Goal: Information Seeking & Learning: Learn about a topic

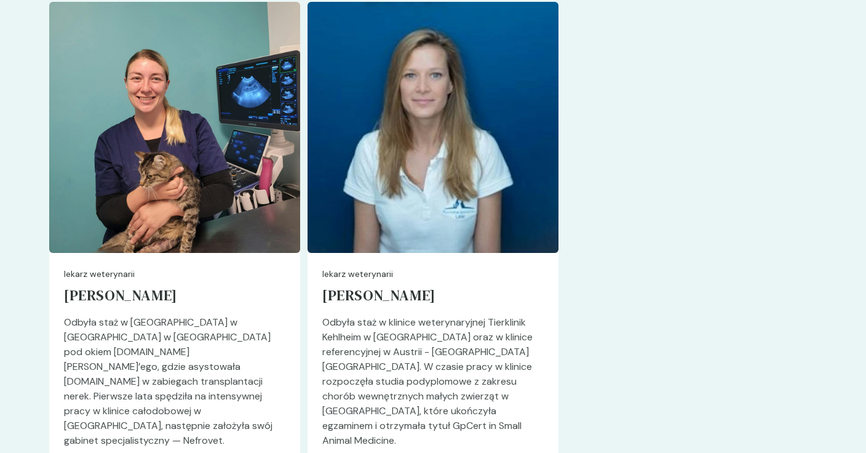
scroll to position [3377, 0]
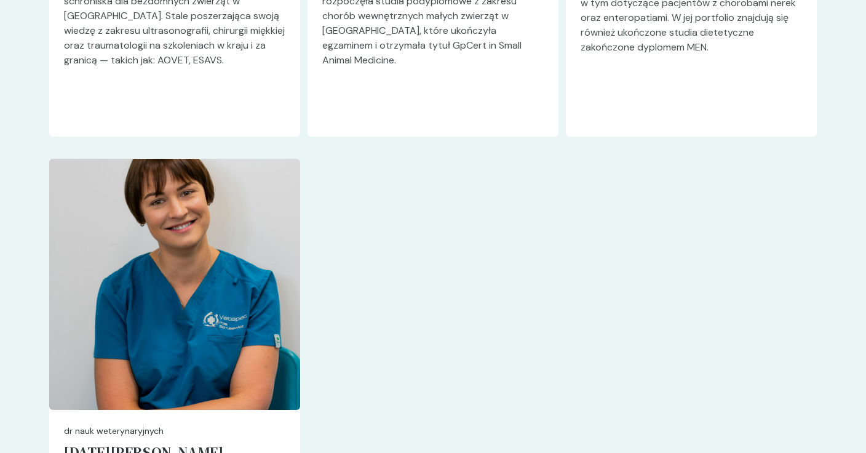
scroll to position [3864, 0]
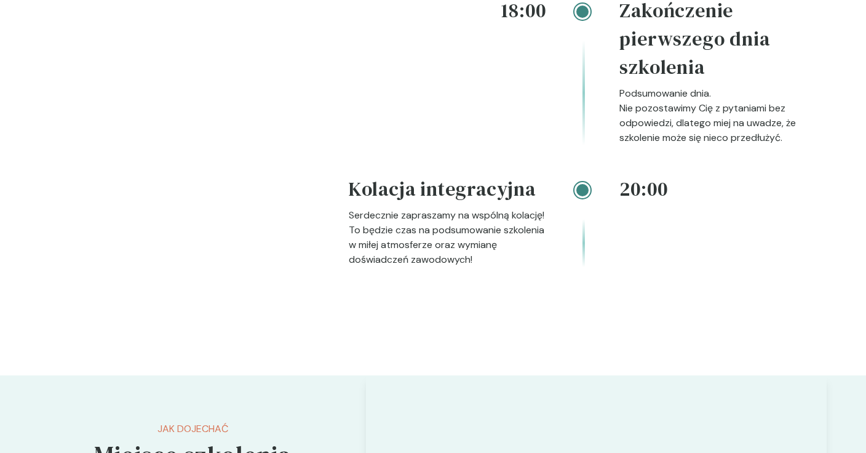
scroll to position [2314, 0]
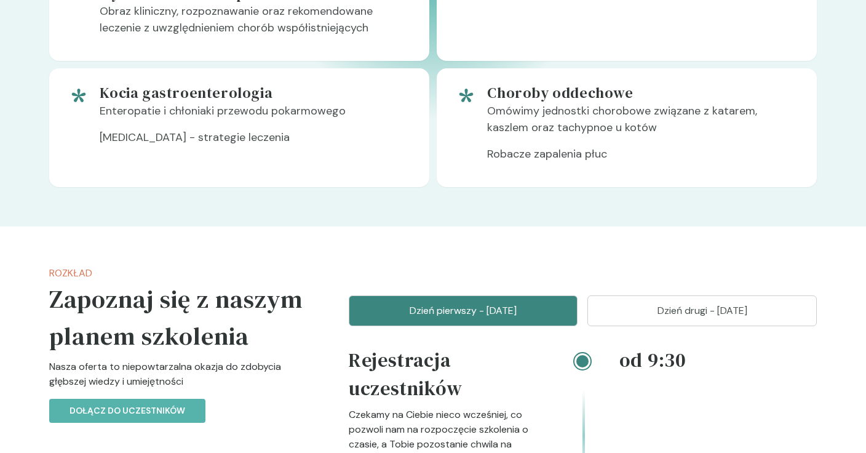
scroll to position [1025, 0]
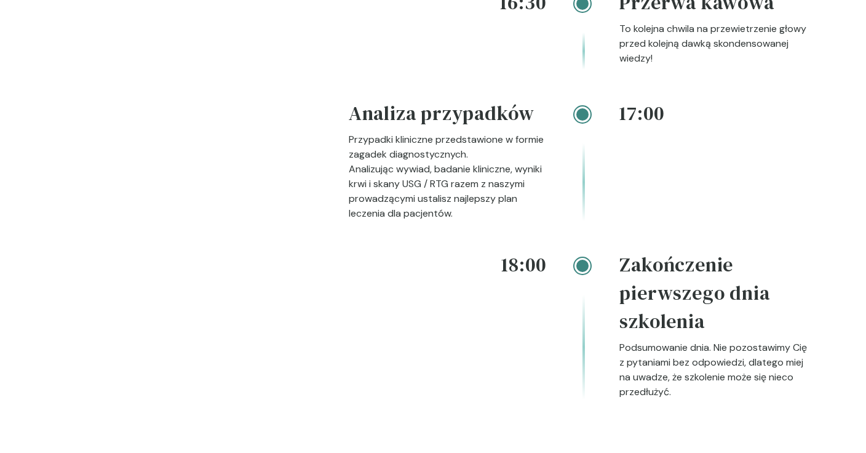
scroll to position [2220, 0]
